Goal: Task Accomplishment & Management: Manage account settings

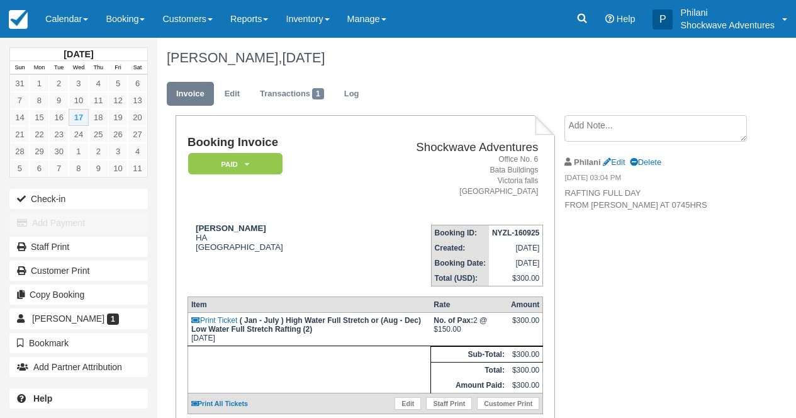
scroll to position [20, 0]
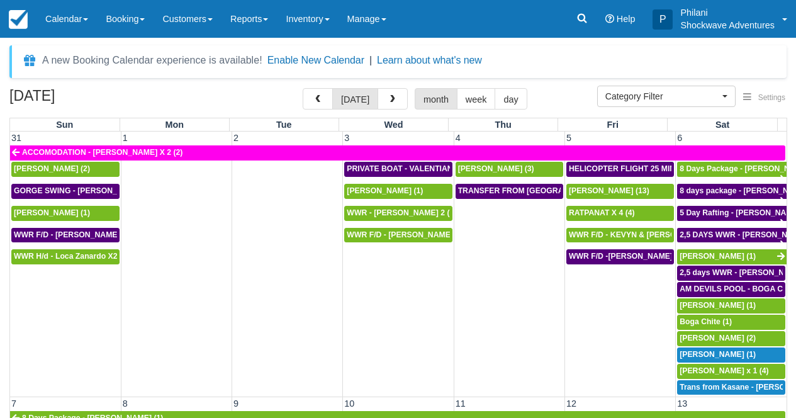
select select
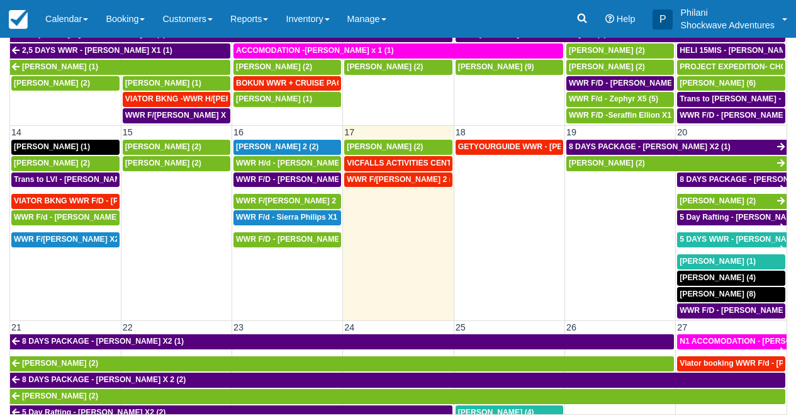
scroll to position [234, 0]
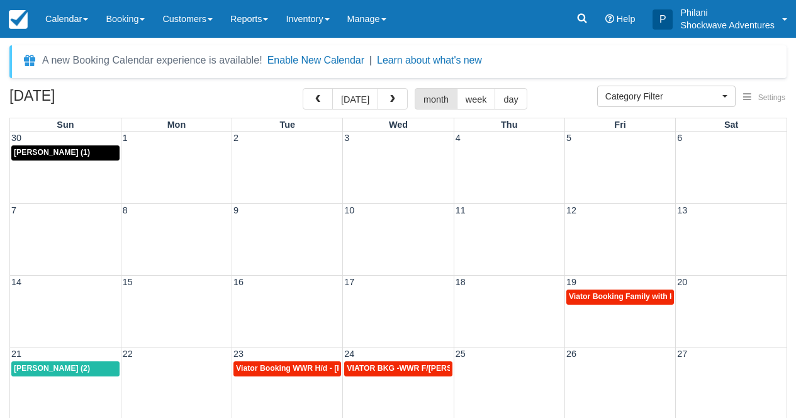
click at [627, 318] on div "14 15 16 17 18 19 20 Viator Booking Family with Kids - Hattingh Carel X 4 (4)" at bounding box center [398, 311] width 777 height 72
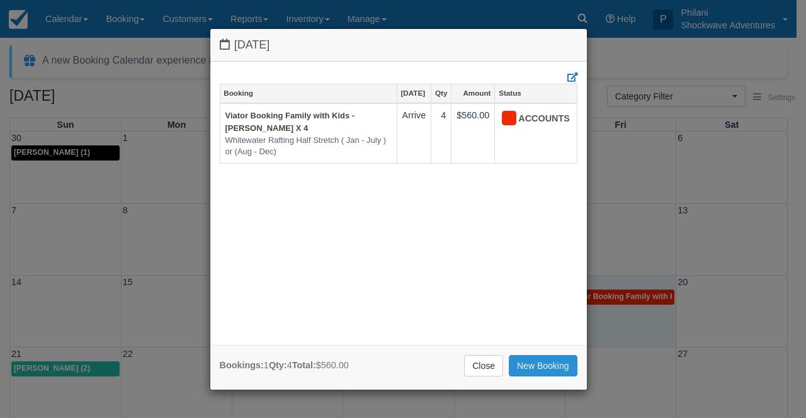
click at [540, 363] on link "New Booking" at bounding box center [542, 365] width 69 height 21
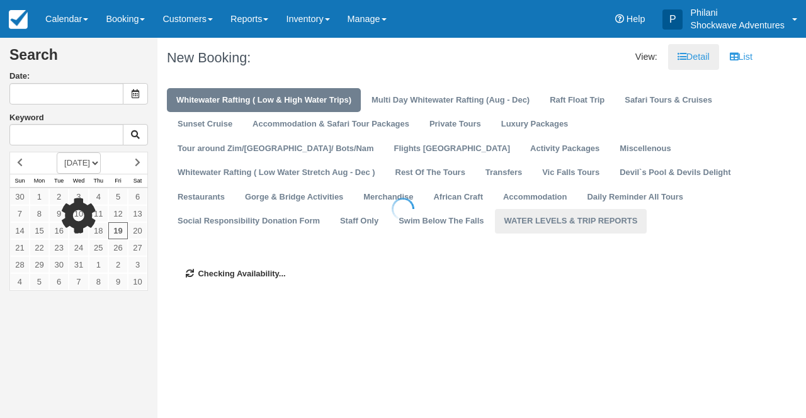
type input "12/19/25"
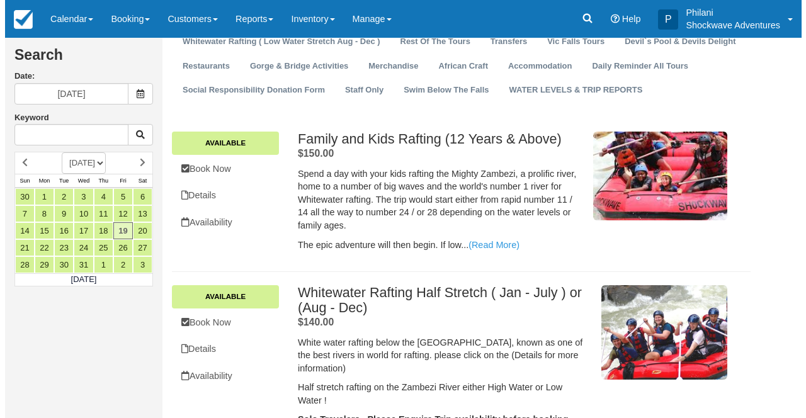
scroll to position [651, 0]
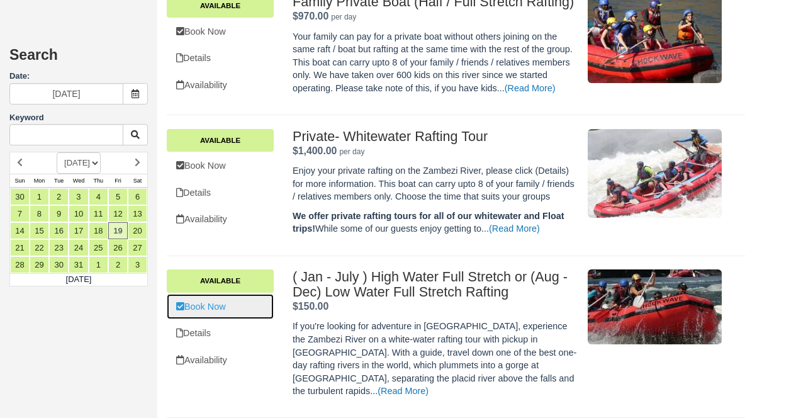
click at [216, 320] on link "Book Now" at bounding box center [220, 307] width 107 height 26
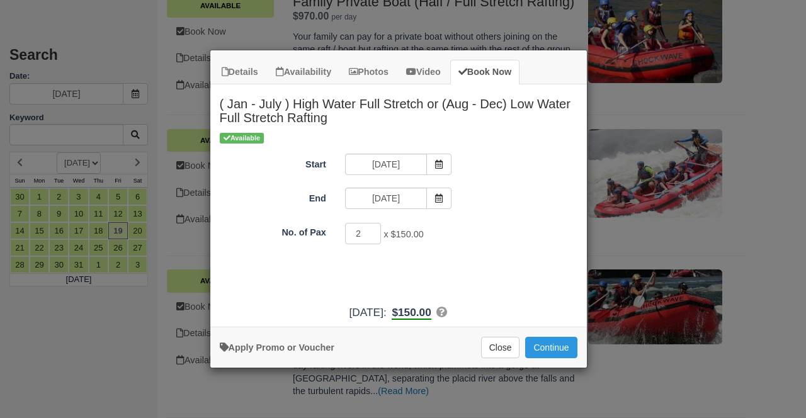
type input "2"
click at [371, 232] on input "2" at bounding box center [363, 233] width 37 height 21
click at [544, 349] on button "Continue" at bounding box center [551, 347] width 52 height 21
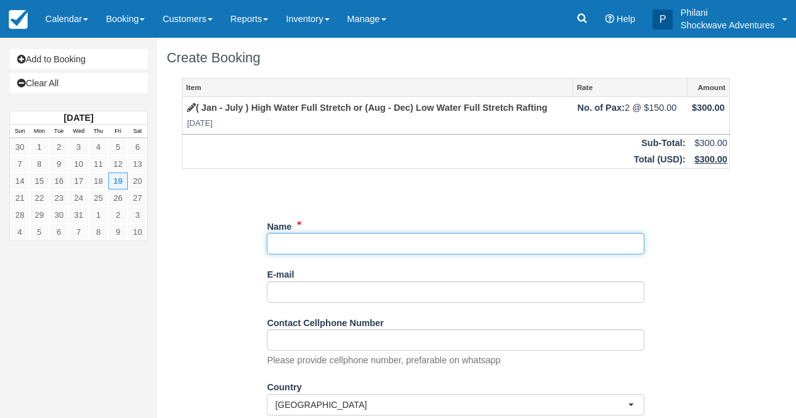
paste input "Hattingh, Carel"
click at [273, 244] on input "Name" at bounding box center [456, 243] width 378 height 21
click at [456, 245] on input "Name" at bounding box center [456, 243] width 378 height 21
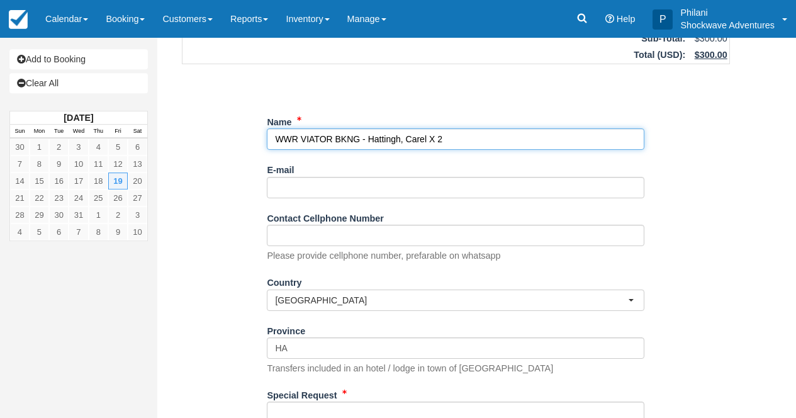
scroll to position [232, 0]
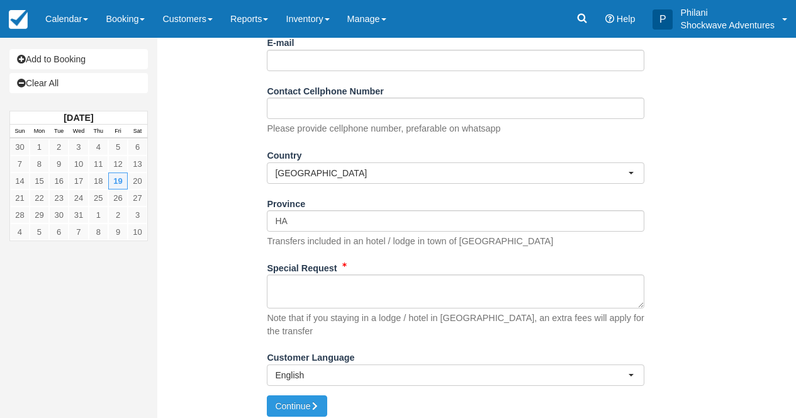
type input "WWR VIATOR BKNG - Hattingh, Carel X 2"
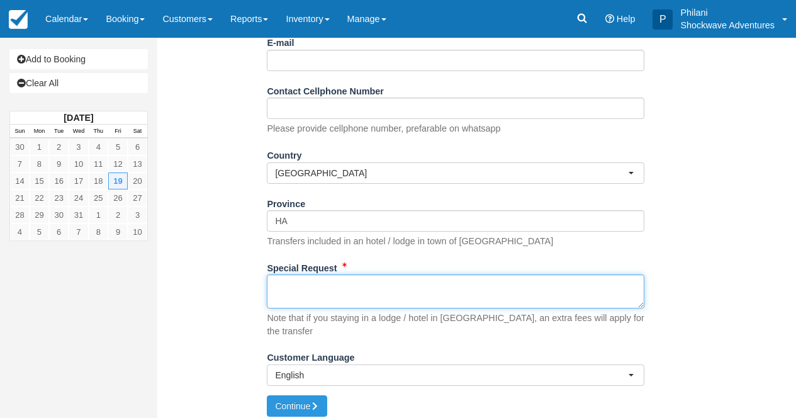
click at [404, 308] on textarea "Special Request" at bounding box center [456, 291] width 378 height 34
paste textarea "Booking ref. VIA-74266507 Product booking ref. SHO-T108235542 Ext. booking ref …"
type textarea "Booking ref. VIA-74266507 Product booking ref. SHO-T108235542 Ext. booking ref …"
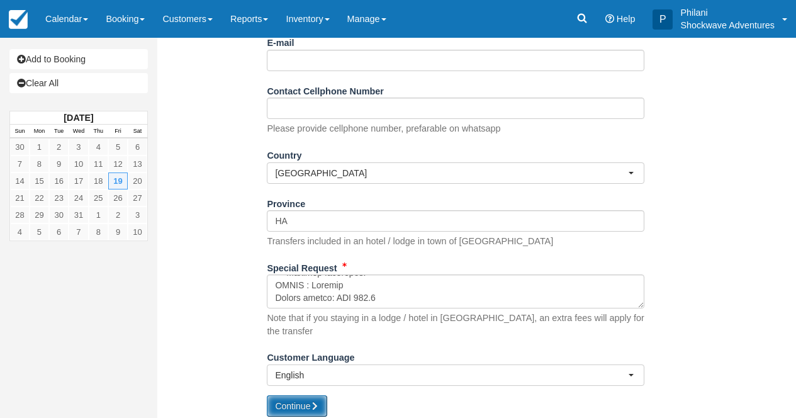
click at [319, 402] on icon "submit" at bounding box center [314, 406] width 9 height 9
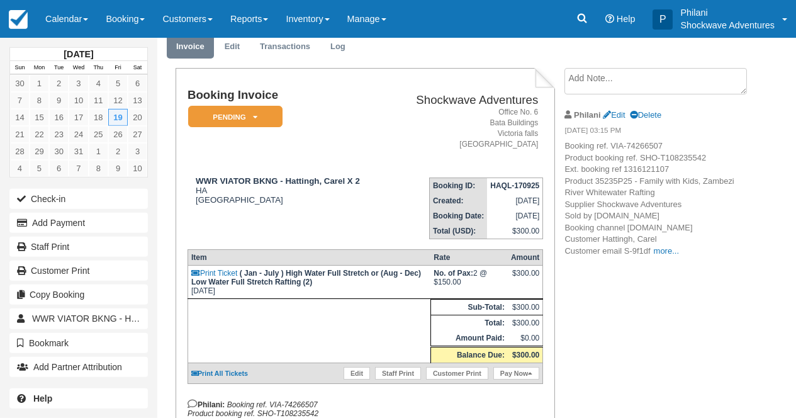
scroll to position [50, 0]
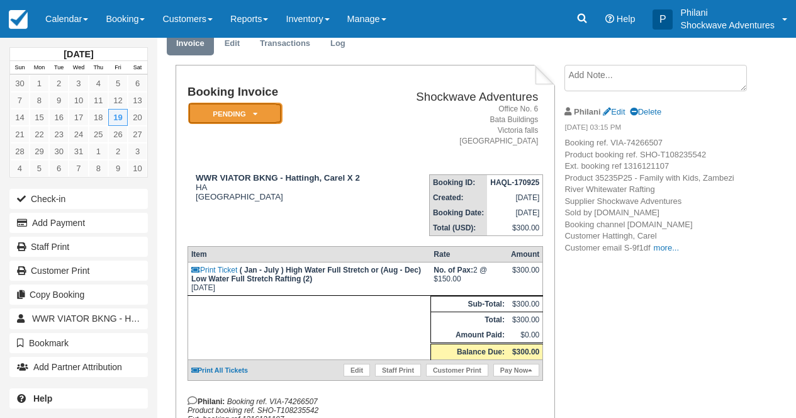
click at [244, 120] on em "Pending" at bounding box center [235, 114] width 94 height 22
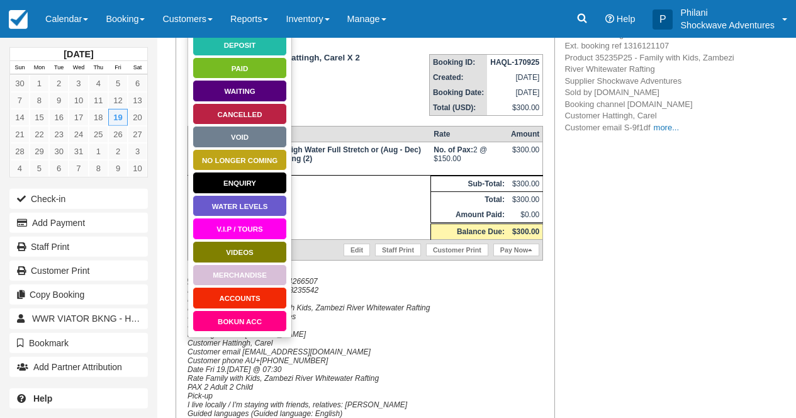
scroll to position [191, 0]
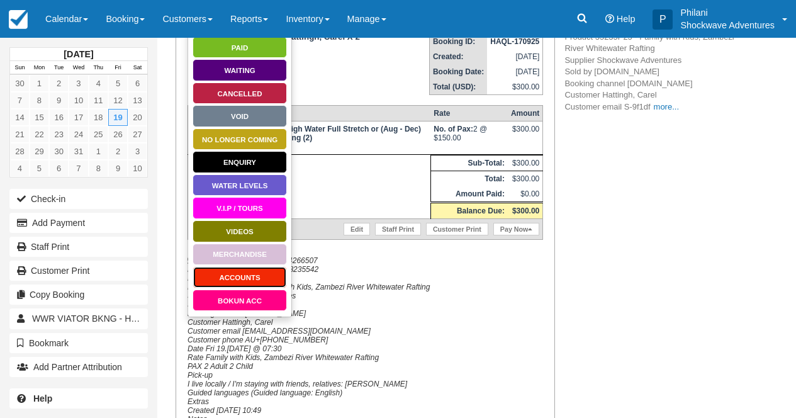
click at [252, 278] on link "ACCOUNTS" at bounding box center [240, 277] width 94 height 22
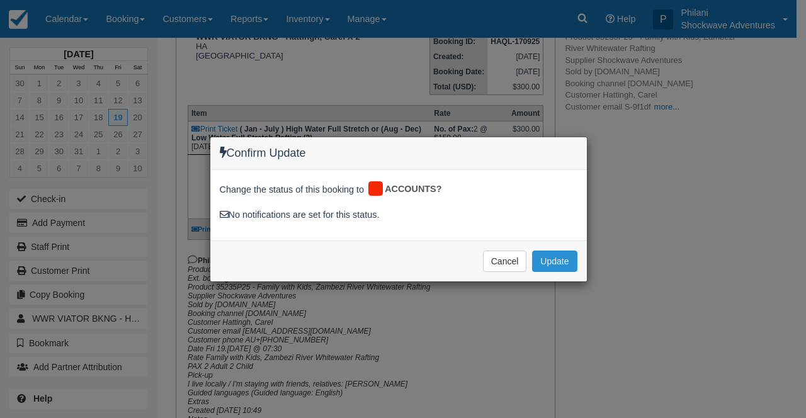
click at [563, 257] on button "Update" at bounding box center [554, 260] width 45 height 21
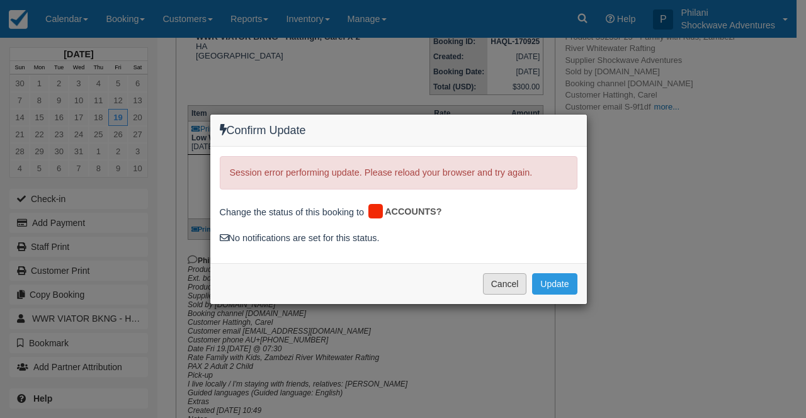
click at [507, 289] on button "Cancel" at bounding box center [505, 283] width 44 height 21
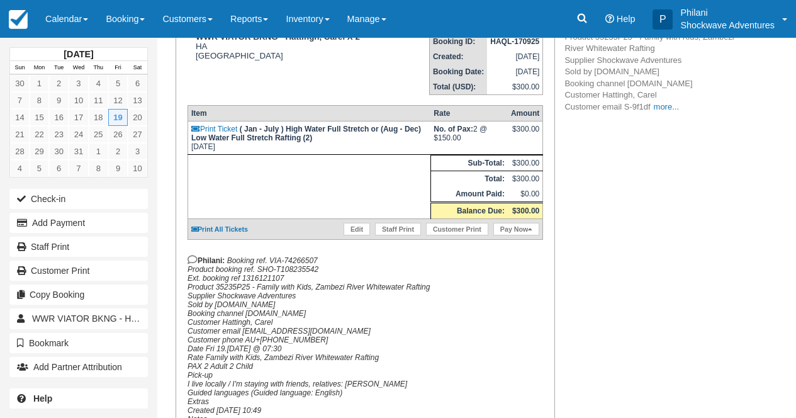
scroll to position [70, 0]
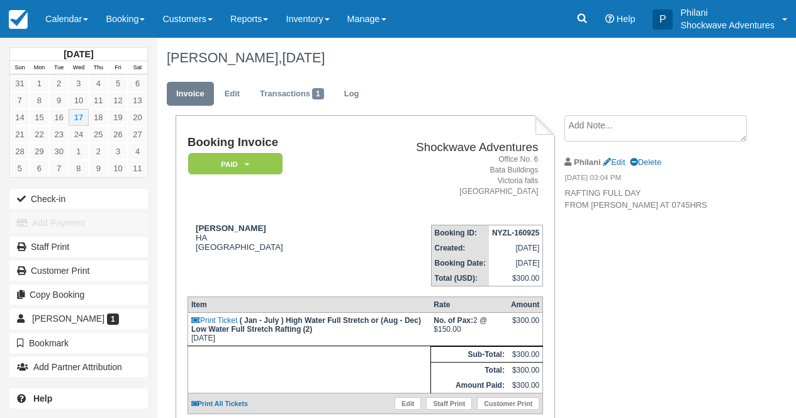
scroll to position [20, 0]
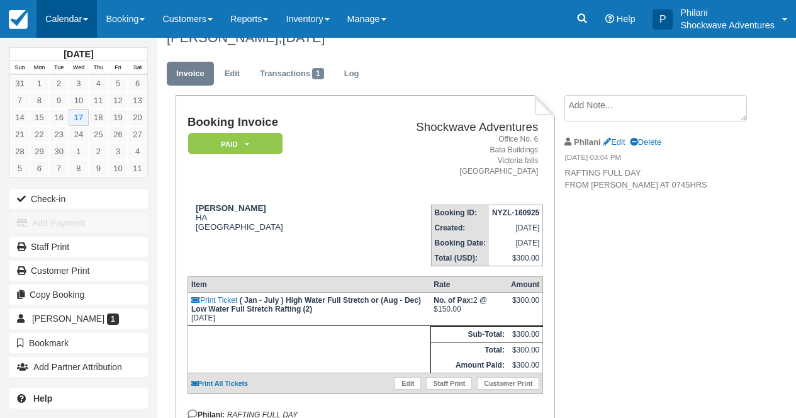
click at [48, 26] on link "Calendar" at bounding box center [67, 19] width 60 height 38
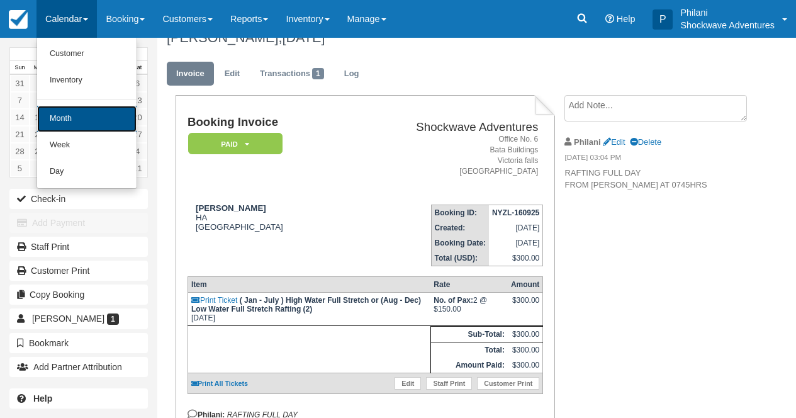
click at [99, 130] on link "Month" at bounding box center [86, 119] width 99 height 26
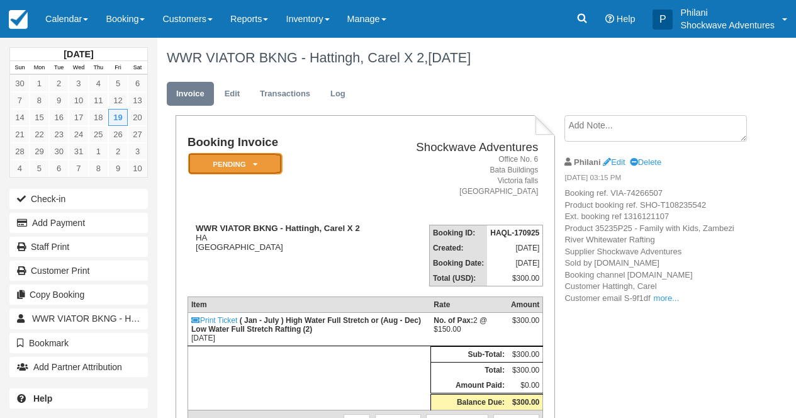
click at [274, 153] on em "Pending" at bounding box center [235, 164] width 94 height 22
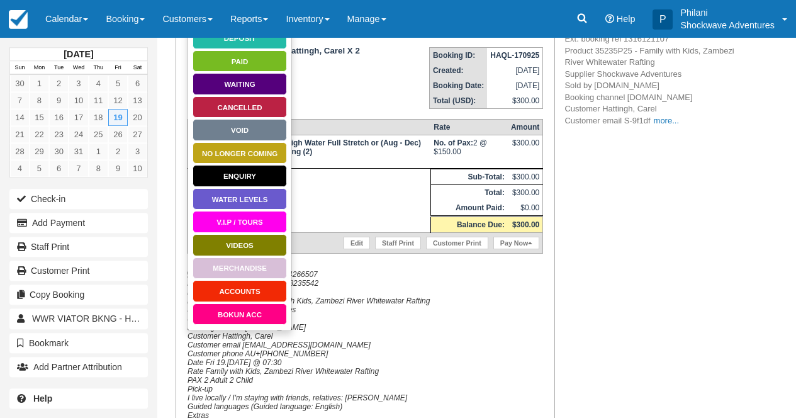
scroll to position [181, 0]
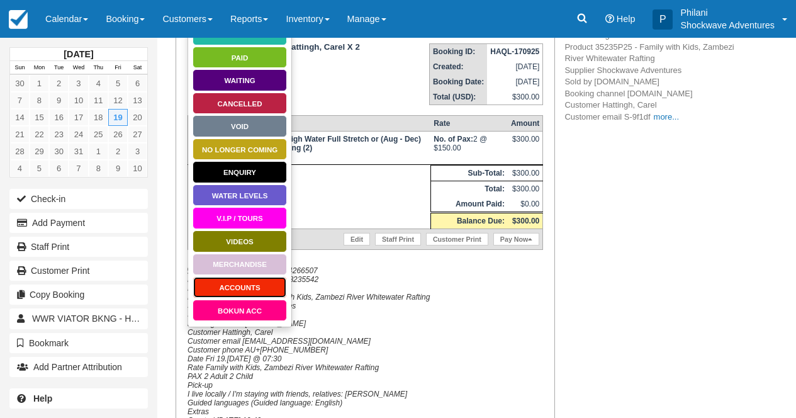
click at [273, 290] on link "ACCOUNTS" at bounding box center [240, 287] width 94 height 22
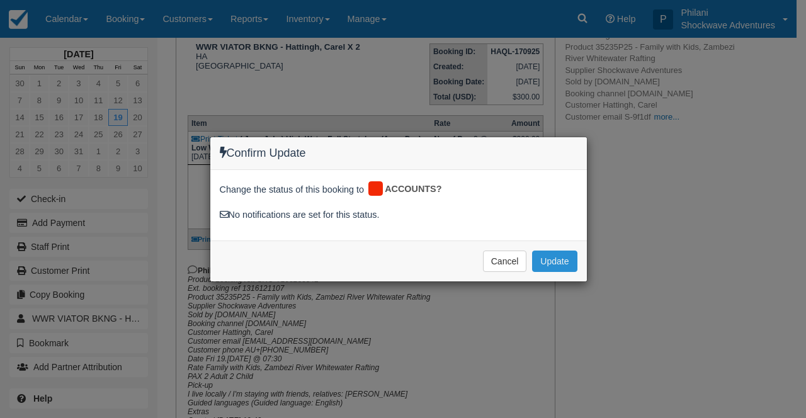
click at [554, 266] on button "Update" at bounding box center [554, 260] width 45 height 21
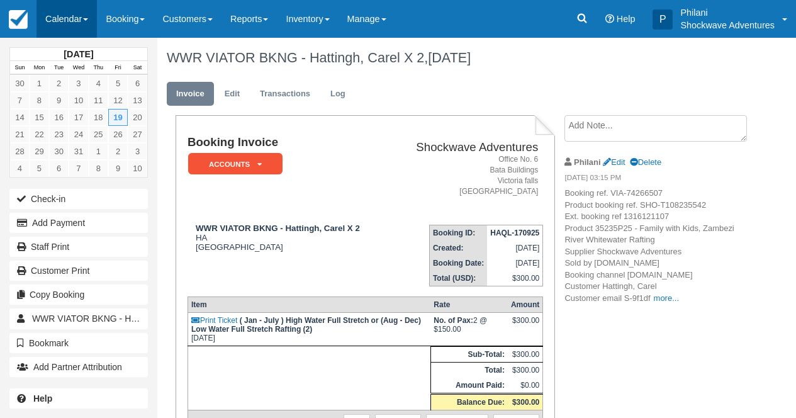
click at [79, 14] on link "Calendar" at bounding box center [67, 19] width 60 height 38
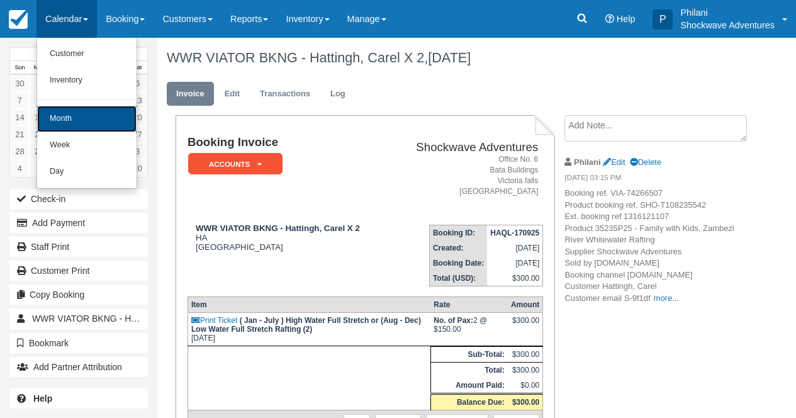
click at [103, 126] on link "Month" at bounding box center [86, 119] width 99 height 26
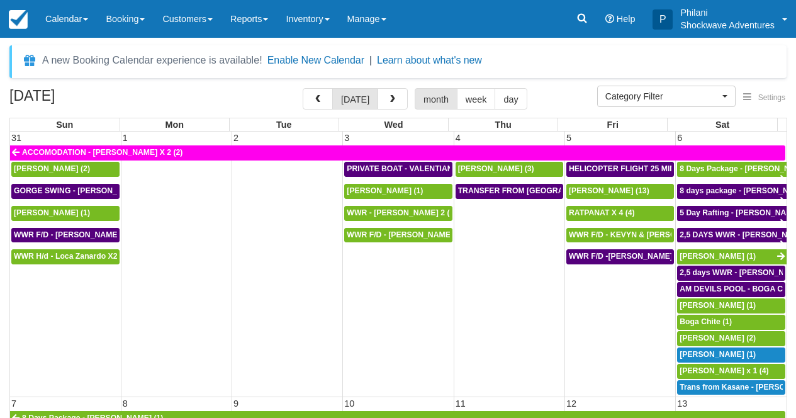
select select
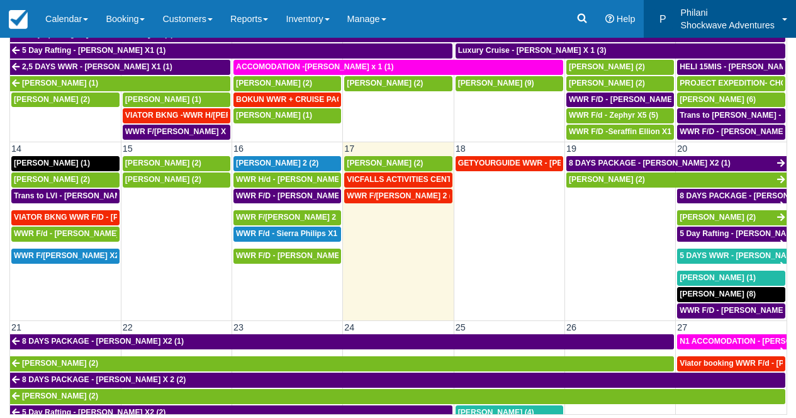
scroll to position [238, 0]
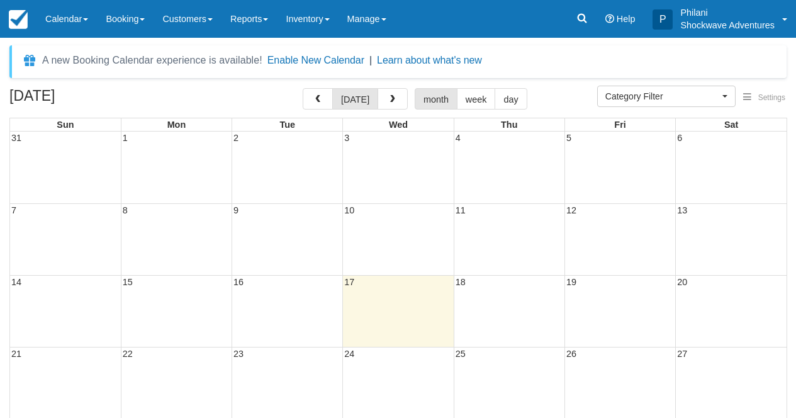
select select
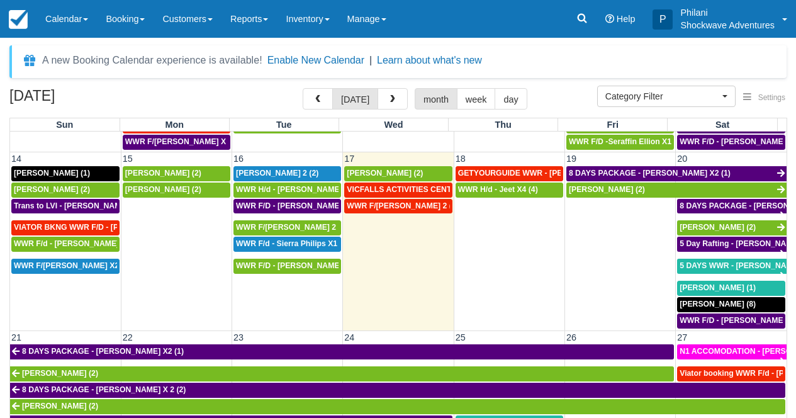
scroll to position [419, 0]
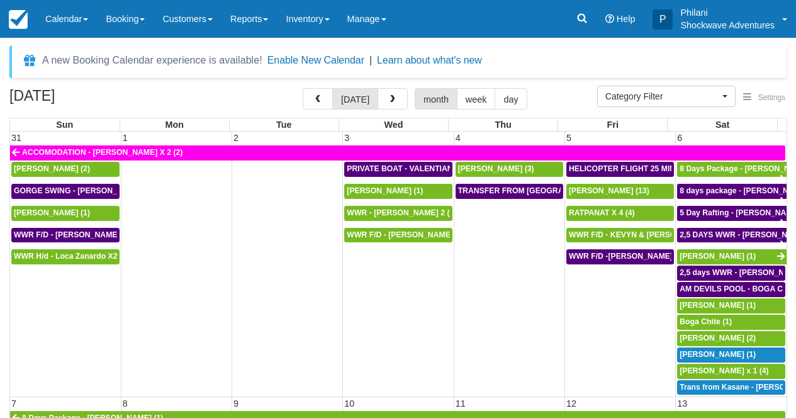
select select
